Goal: Find specific page/section: Find specific page/section

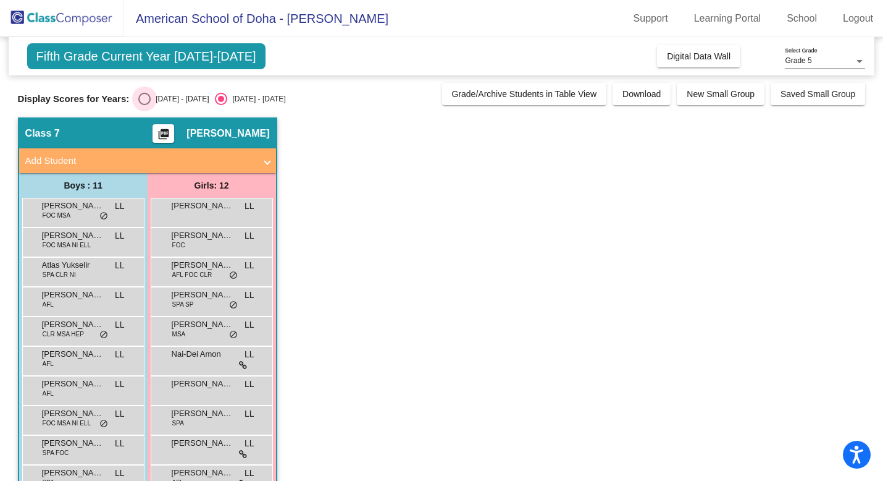
click at [141, 97] on div "Select an option" at bounding box center [144, 99] width 12 height 12
click at [144, 105] on input "2024 - 2025" at bounding box center [144, 105] width 1 height 1
radio input "true"
